Goal: Obtain resource: Download file/media

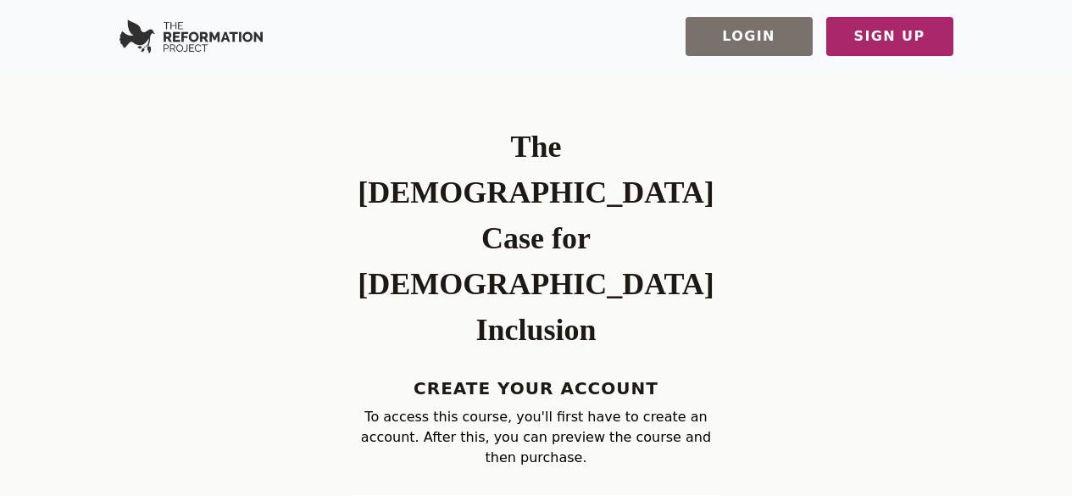
type input "*********"
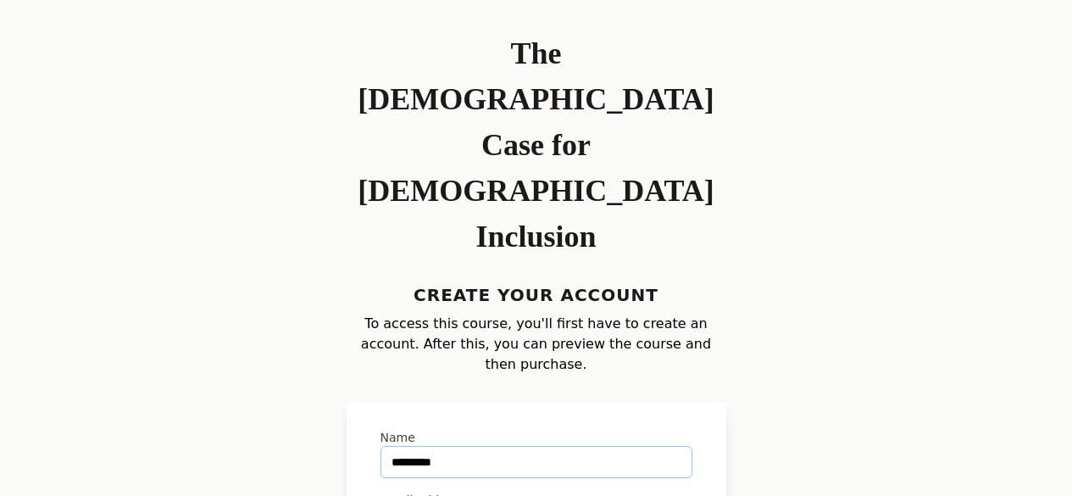
scroll to position [169, 0]
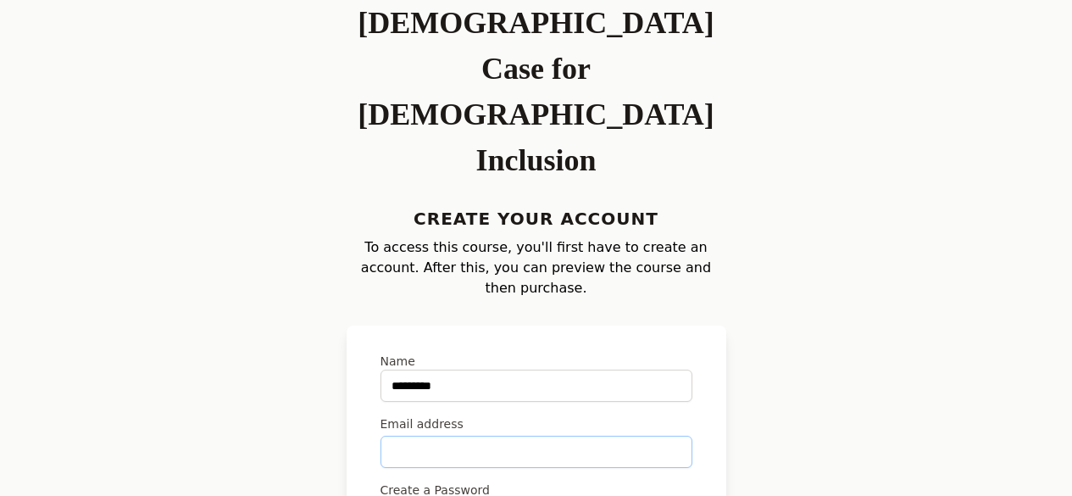
click at [503, 435] on input "Email address" at bounding box center [536, 451] width 312 height 32
type input "**********"
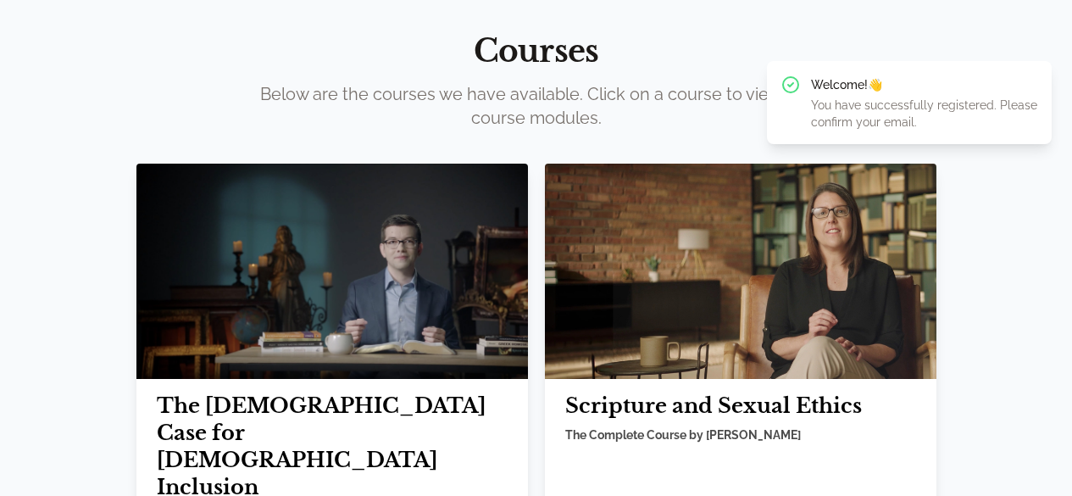
scroll to position [184, 0]
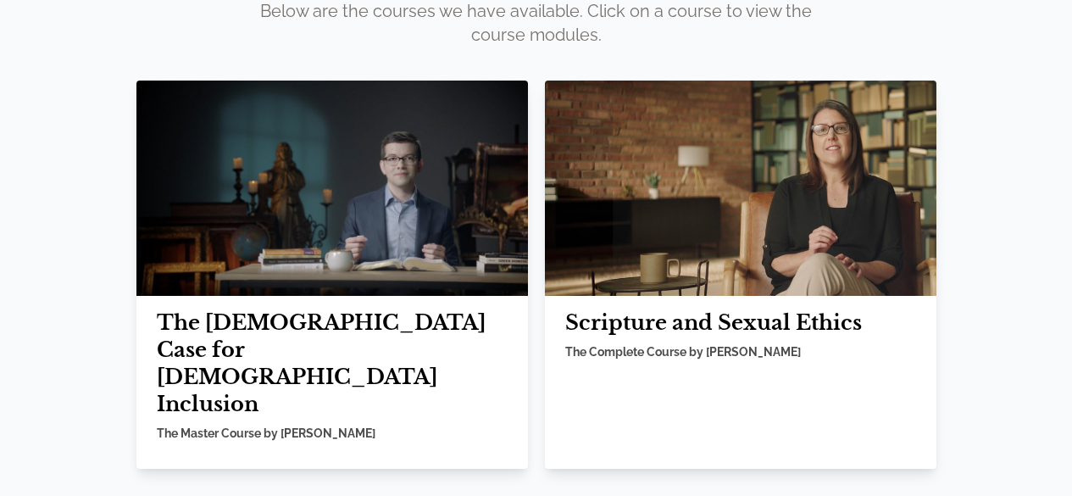
click at [630, 203] on img at bounding box center [740, 187] width 391 height 215
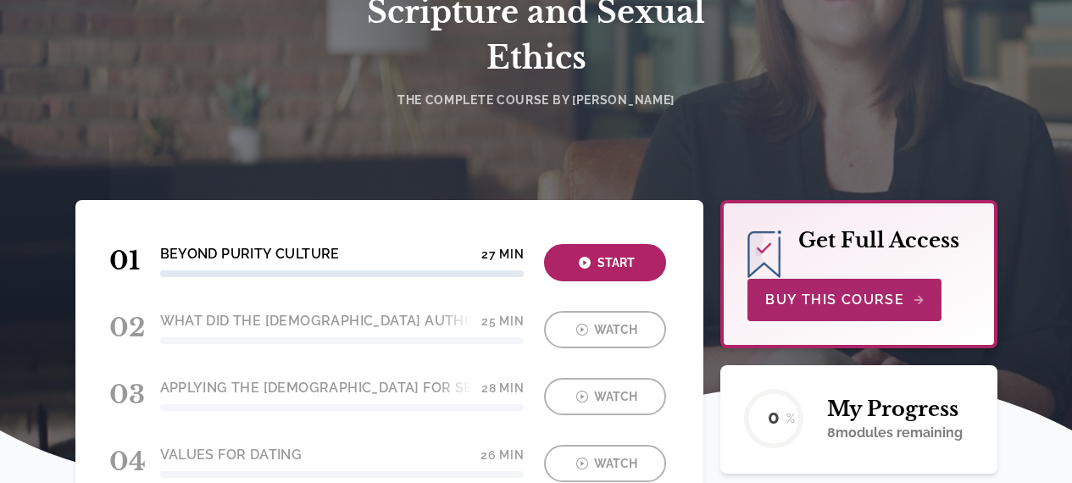
scroll to position [339, 0]
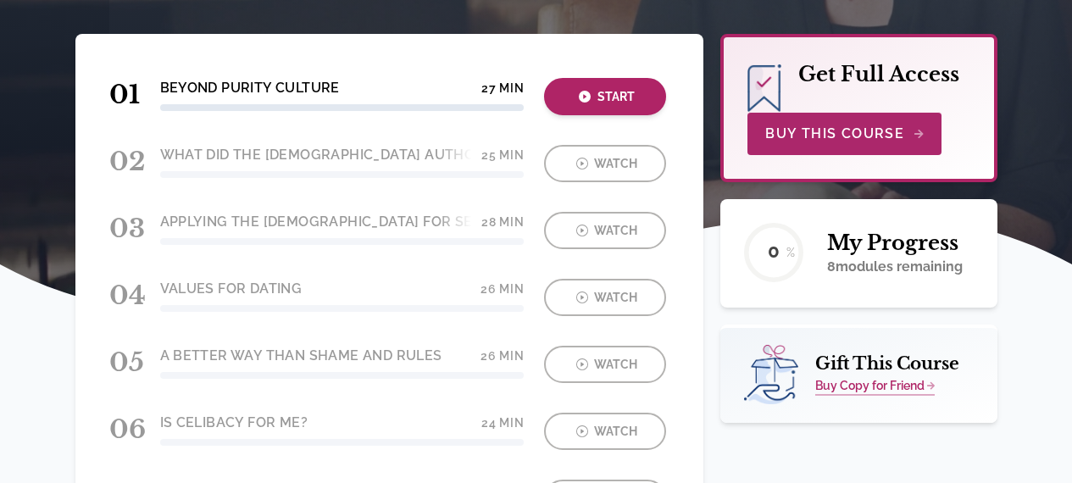
click at [593, 98] on div "Start" at bounding box center [605, 96] width 112 height 19
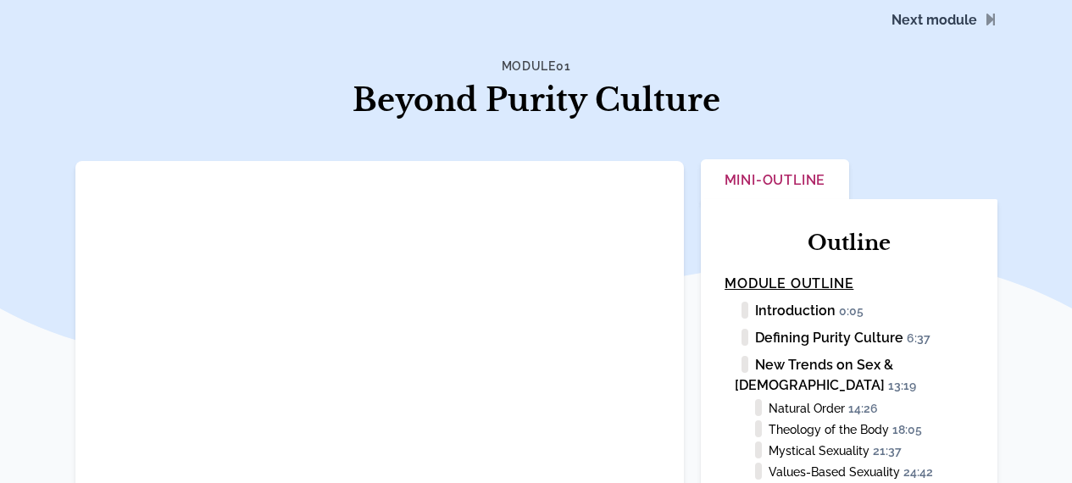
scroll to position [254, 0]
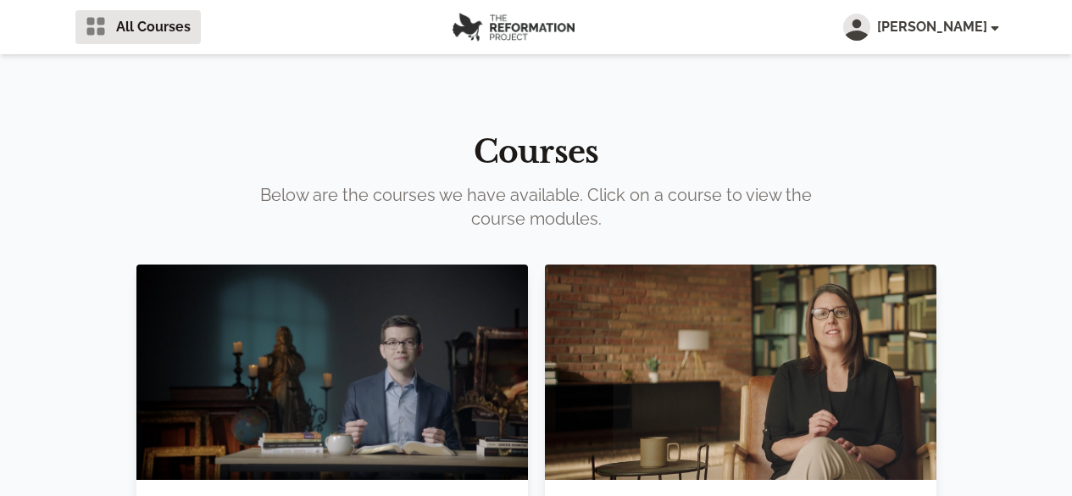
click at [624, 360] on img at bounding box center [740, 371] width 391 height 215
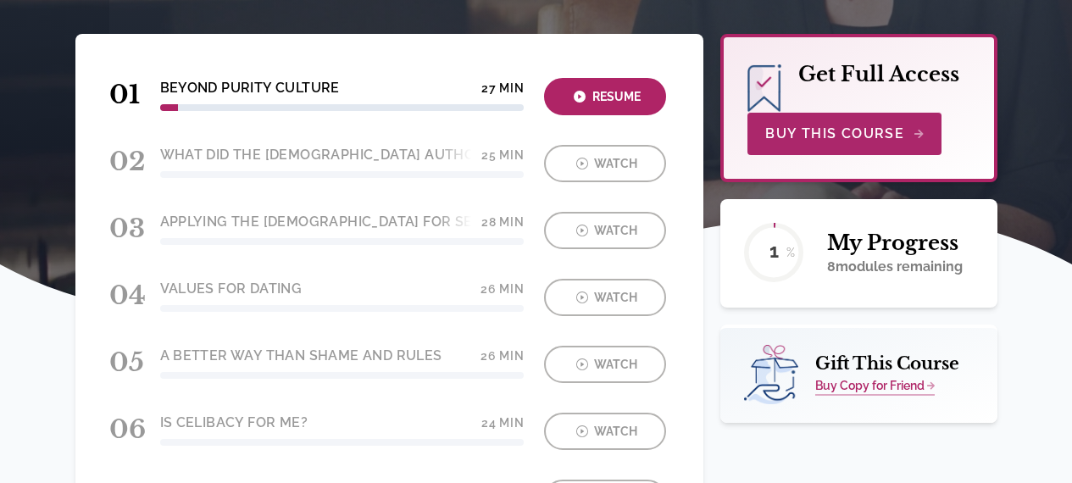
scroll to position [169, 0]
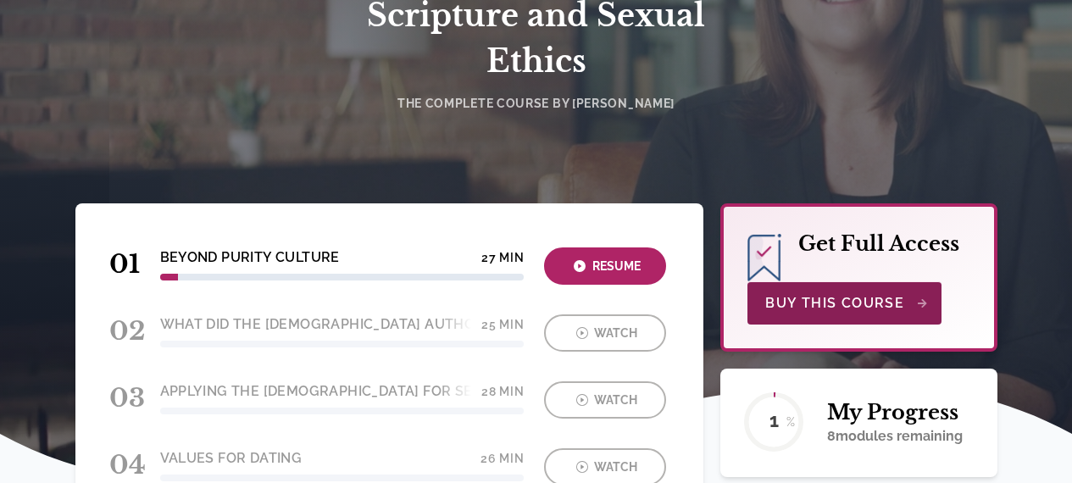
click at [894, 293] on span "Buy This Course" at bounding box center [844, 303] width 158 height 20
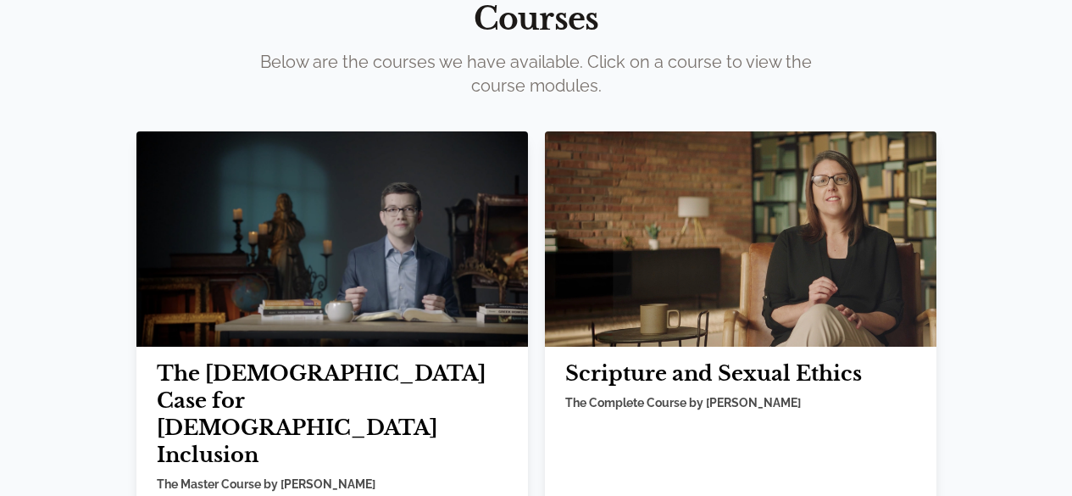
scroll to position [184, 0]
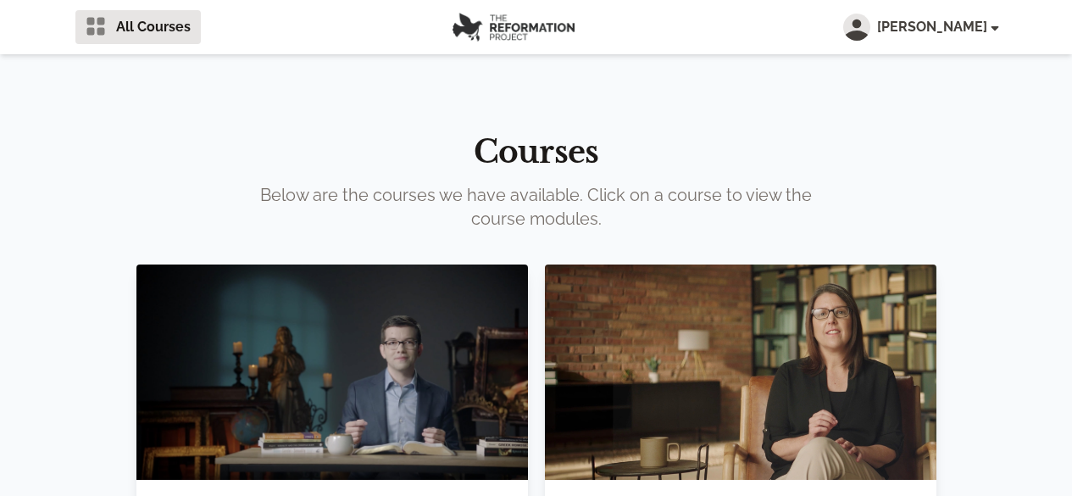
click at [427, 408] on img at bounding box center [331, 371] width 391 height 215
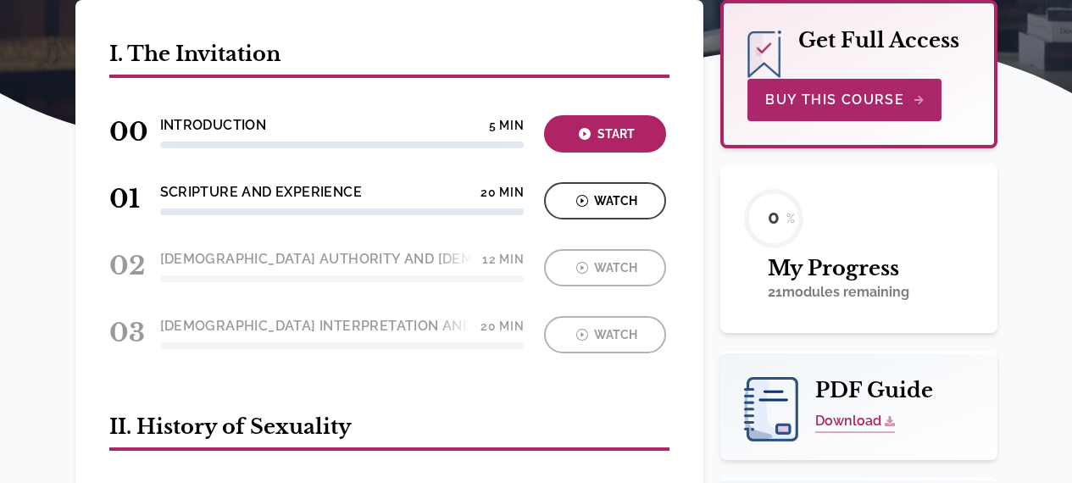
scroll to position [339, 0]
